Goal: Task Accomplishment & Management: Manage account settings

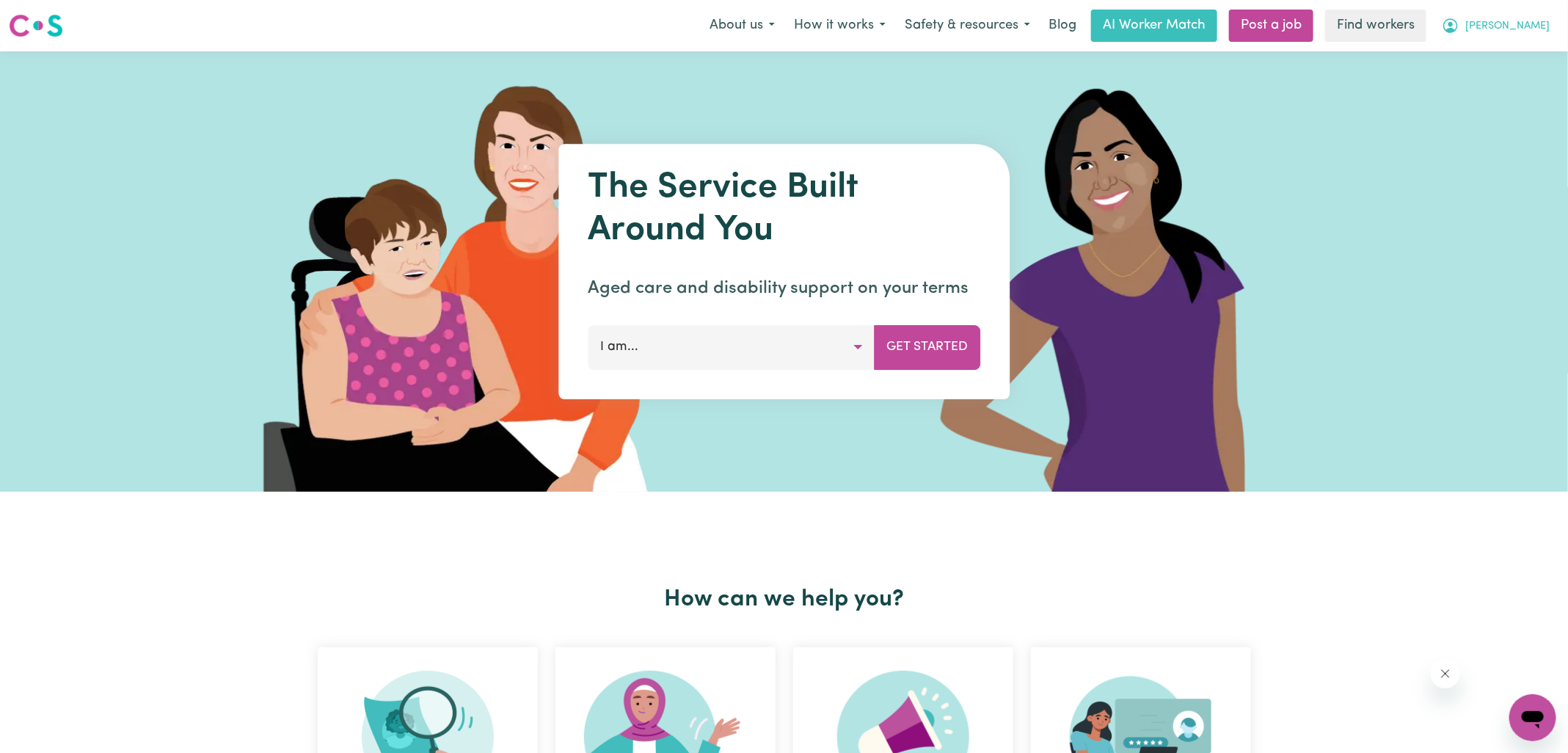
click at [1459, 22] on icon "My Account" at bounding box center [1451, 26] width 18 height 18
click at [1485, 71] on link "Logout" at bounding box center [1501, 85] width 116 height 28
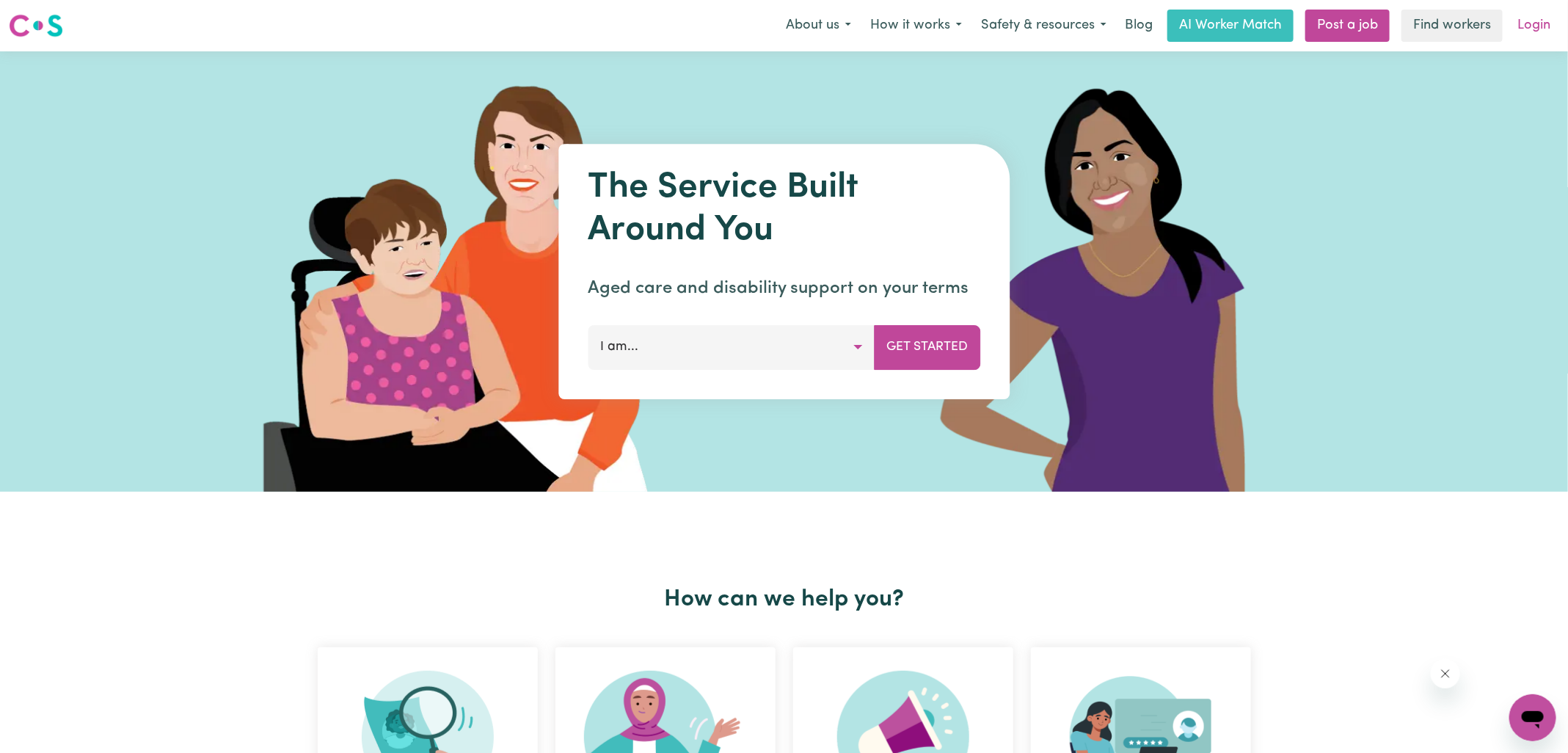
click at [1526, 26] on link "Login" at bounding box center [1534, 26] width 50 height 33
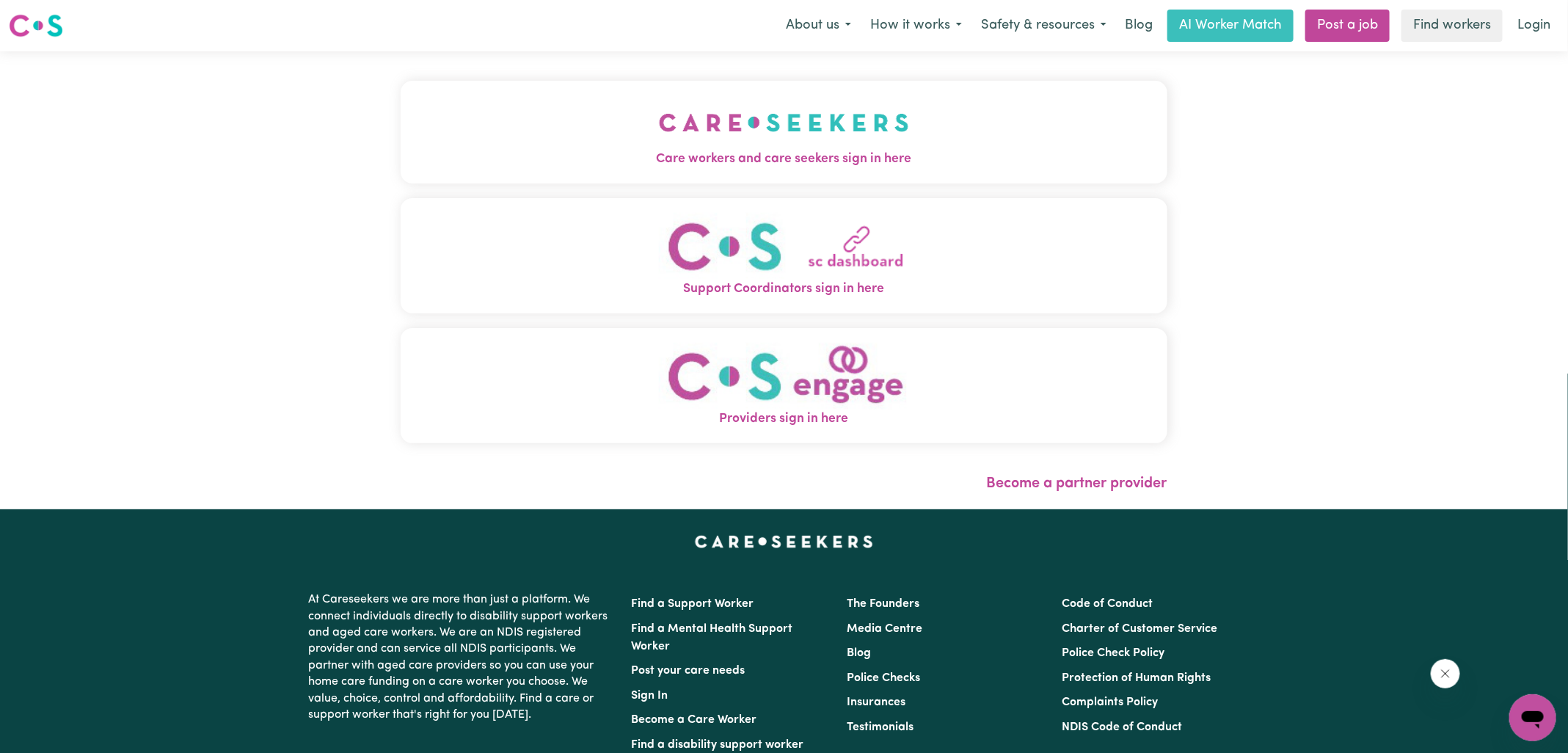
click at [640, 140] on button "Care workers and care seekers sign in here" at bounding box center [784, 132] width 767 height 102
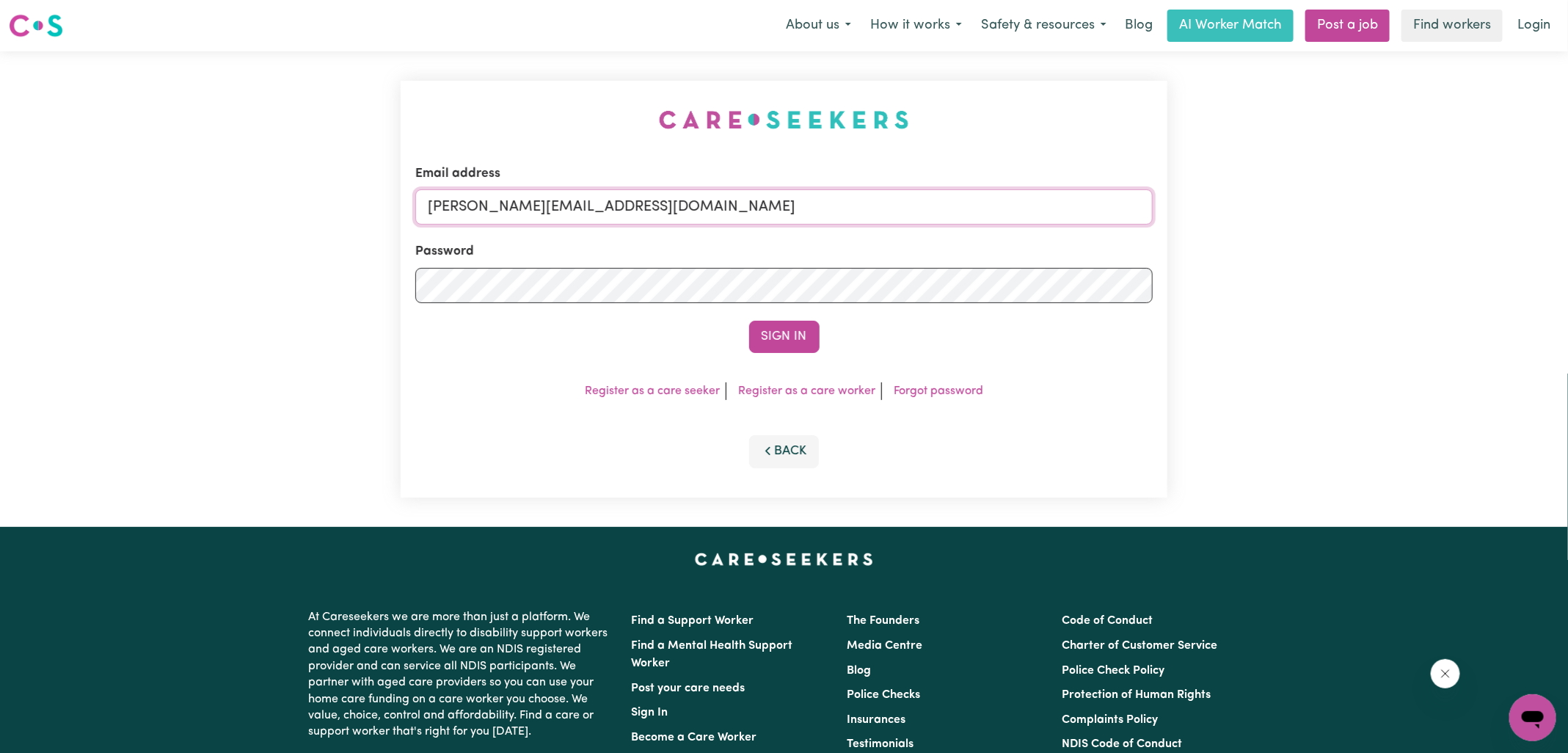
click at [638, 209] on input "yvonne@careseekers.com.au" at bounding box center [784, 206] width 738 height 35
drag, startPoint x: 517, startPoint y: 209, endPoint x: 984, endPoint y: 215, distance: 467.0
click at [979, 216] on input "SUPERUSER~1047182563@qq.com" at bounding box center [784, 206] width 738 height 35
type input "superuser~halyna19711@gmail.com"
click at [749, 320] on button "Sign In" at bounding box center [784, 337] width 71 height 33
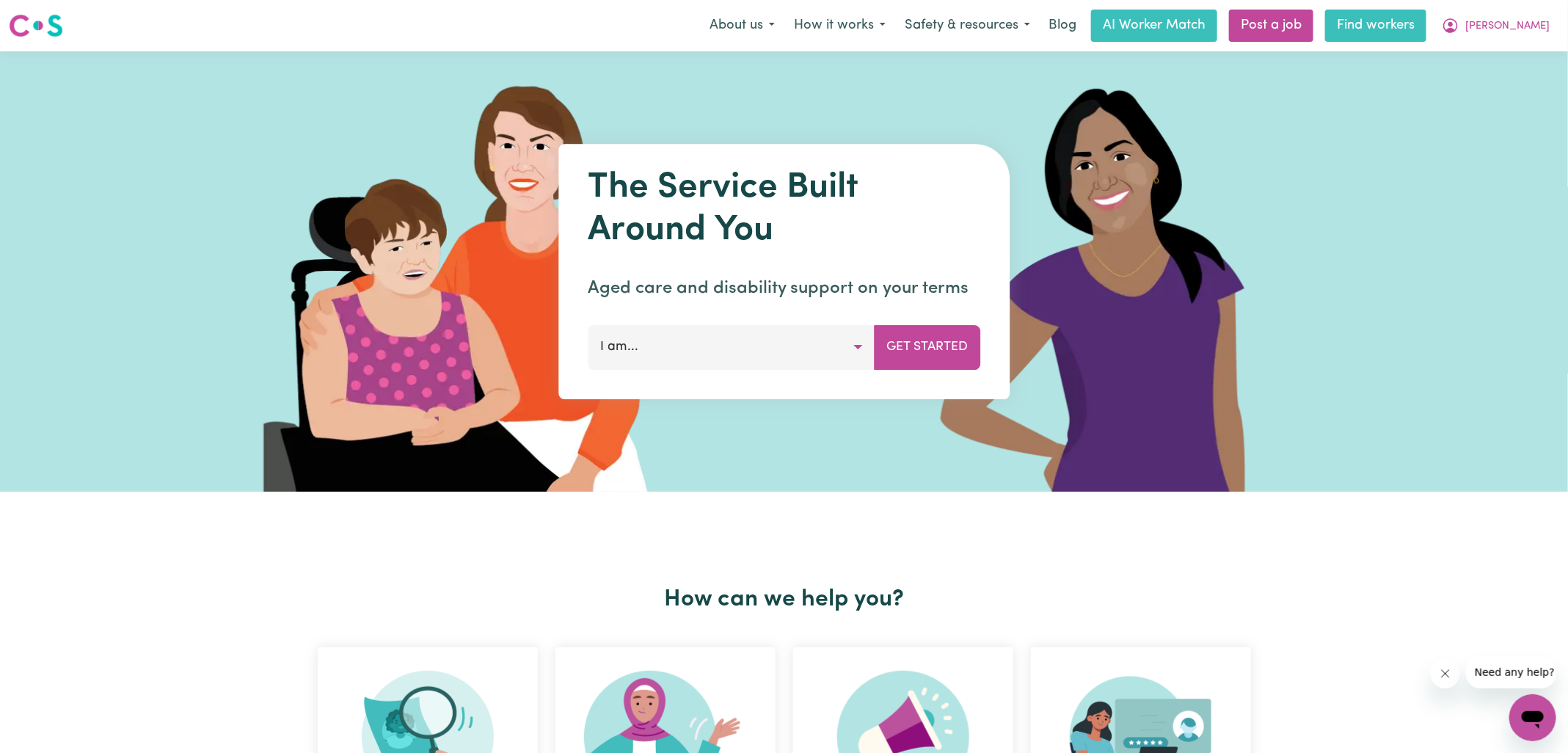
drag, startPoint x: 1492, startPoint y: 29, endPoint x: 1458, endPoint y: 34, distance: 34.4
click at [1459, 29] on icon "My Account" at bounding box center [1451, 26] width 15 height 15
click at [1472, 86] on link "Logout" at bounding box center [1501, 85] width 116 height 28
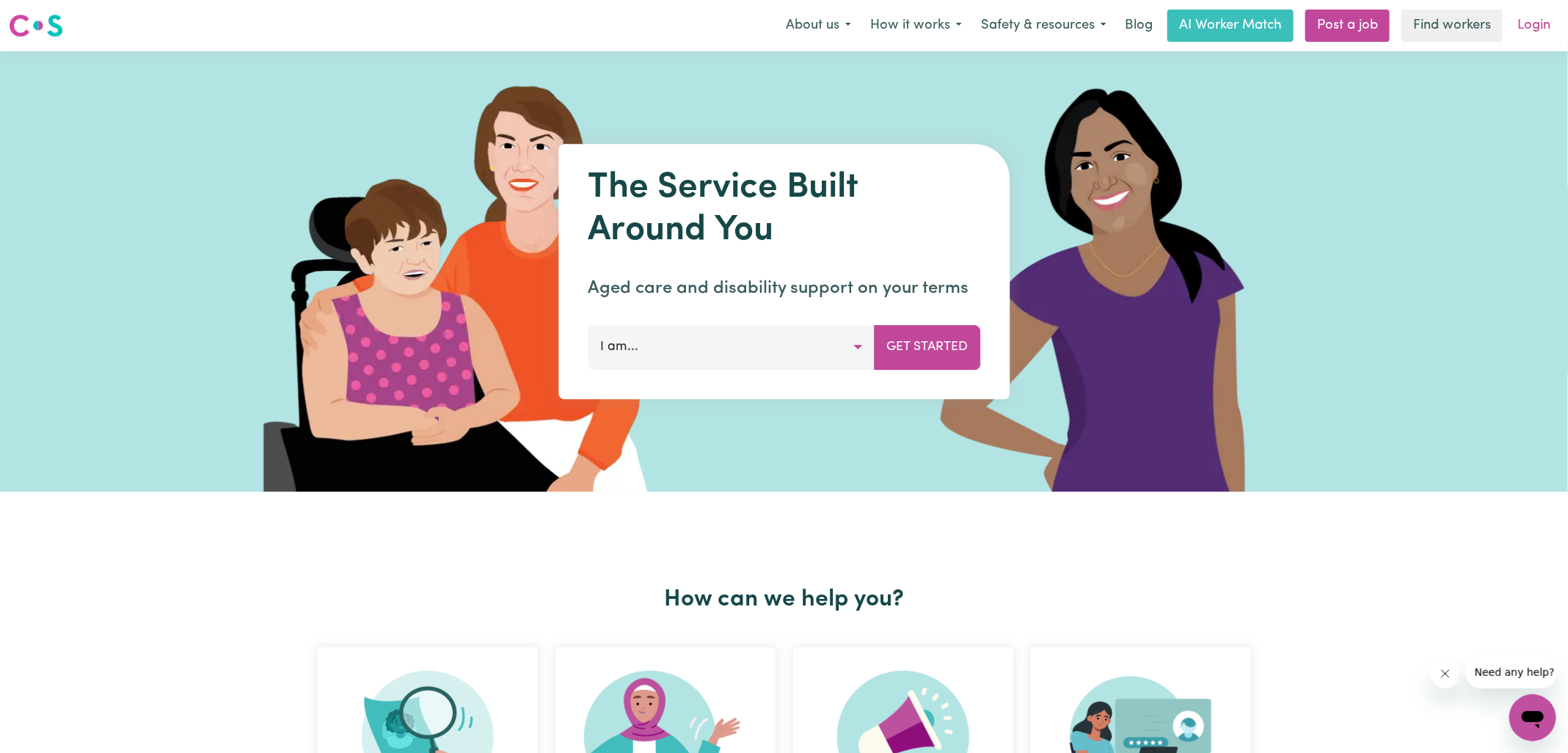
click at [1523, 34] on link "Login" at bounding box center [1534, 26] width 50 height 33
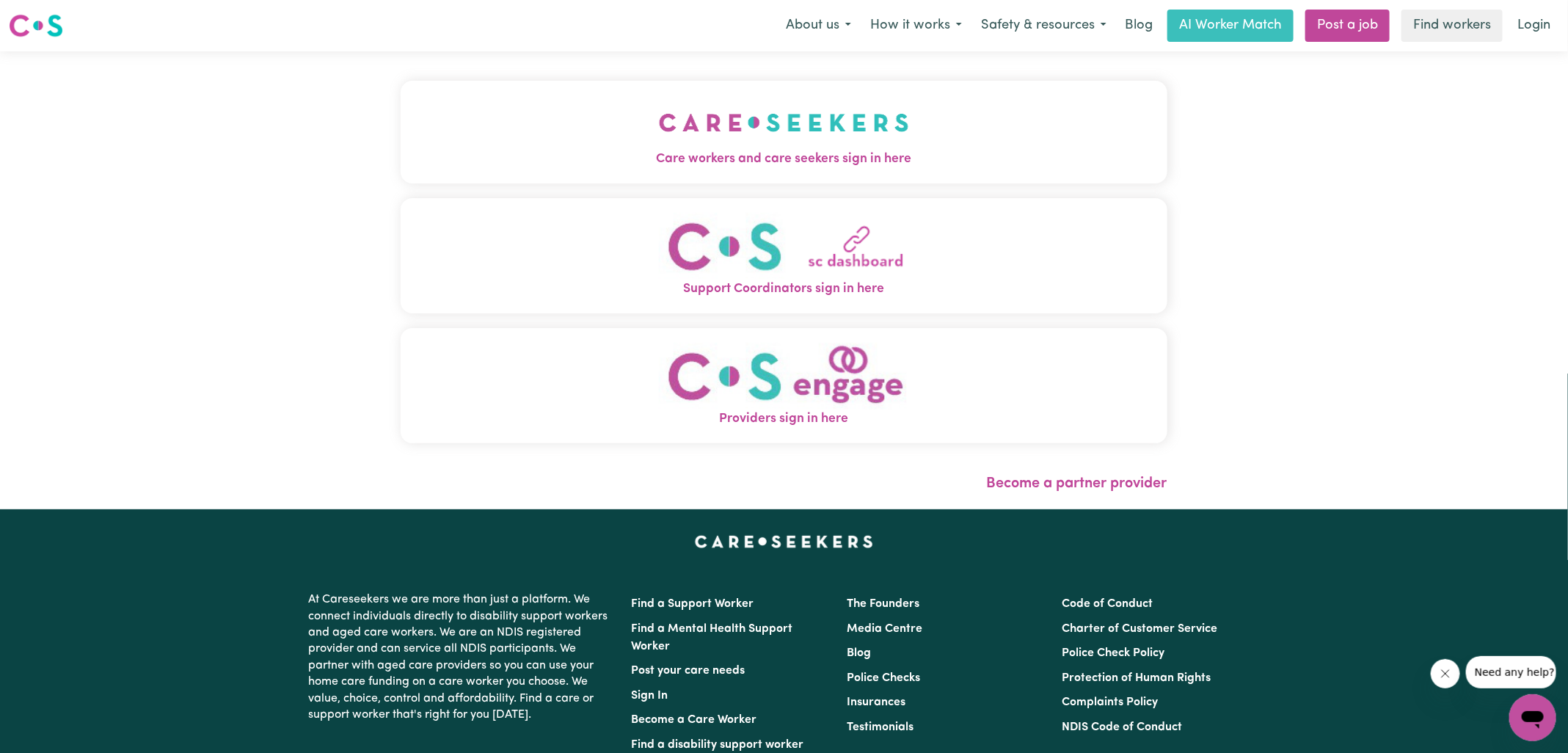
click at [798, 392] on img "Providers sign in here" at bounding box center [784, 376] width 251 height 67
